Goal: Find specific page/section: Find specific page/section

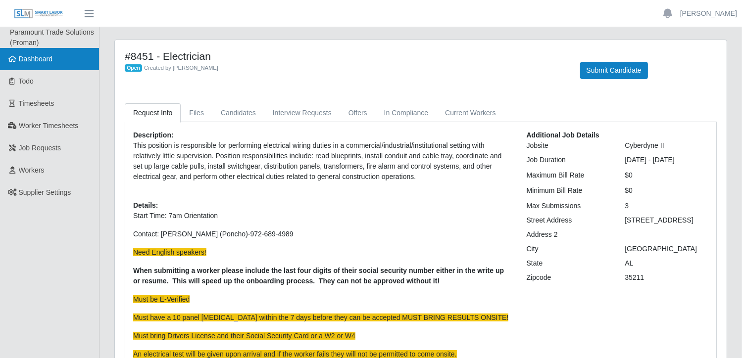
click at [44, 63] on span "Dashboard" at bounding box center [36, 59] width 34 height 8
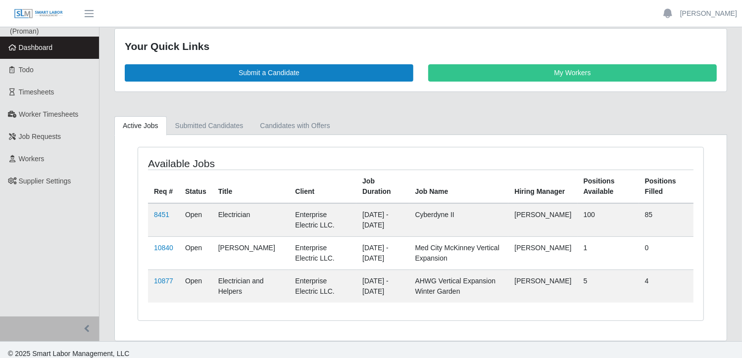
scroll to position [17, 0]
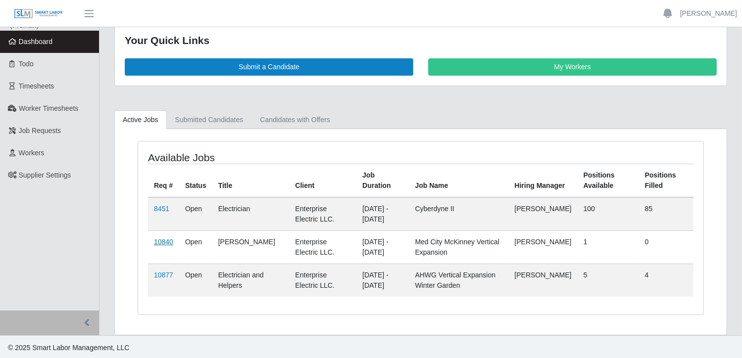
click at [163, 241] on link "10840" at bounding box center [163, 242] width 19 height 8
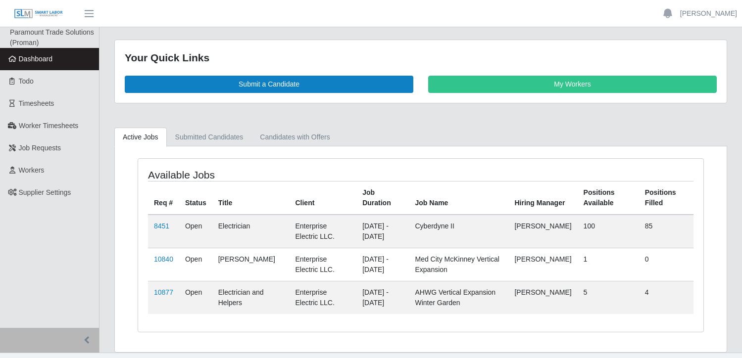
scroll to position [17, 0]
